Goal: Task Accomplishment & Management: Complete application form

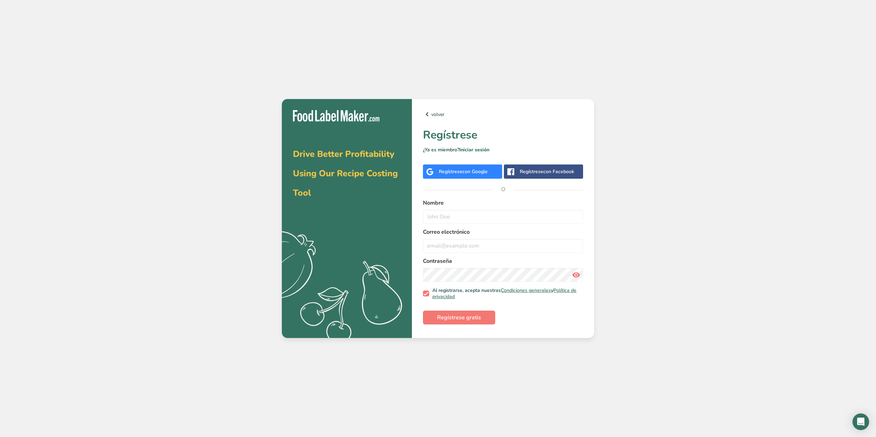
click at [478, 174] on span "con Google" at bounding box center [475, 171] width 25 height 7
